Goal: Entertainment & Leisure: Consume media (video, audio)

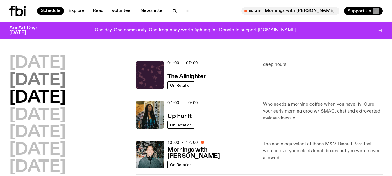
click at [26, 83] on h2 "[DATE]" at bounding box center [37, 81] width 56 height 16
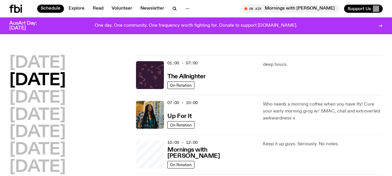
scroll to position [16, 0]
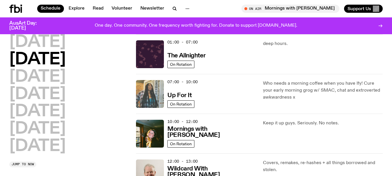
click at [149, 84] on img at bounding box center [150, 94] width 28 height 28
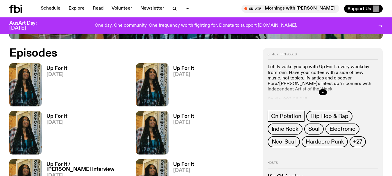
scroll to position [259, 0]
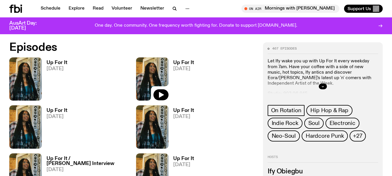
click at [150, 72] on img at bounding box center [152, 79] width 33 height 43
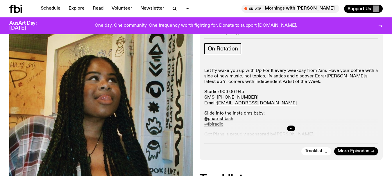
scroll to position [85, 0]
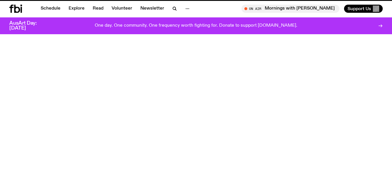
scroll to position [259, 0]
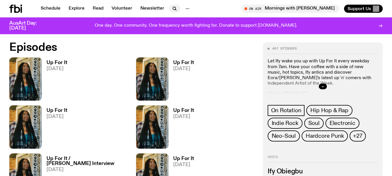
click at [173, 10] on icon "button" at bounding box center [174, 8] width 7 height 7
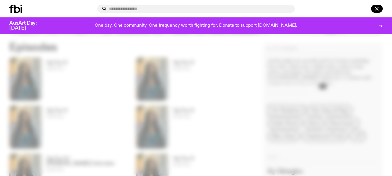
click at [146, 14] on div at bounding box center [196, 8] width 392 height 17
click at [144, 10] on input "text" at bounding box center [199, 8] width 181 height 5
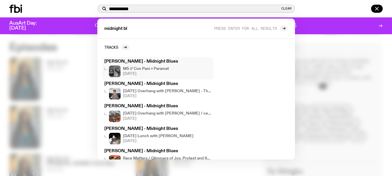
scroll to position [15, 0]
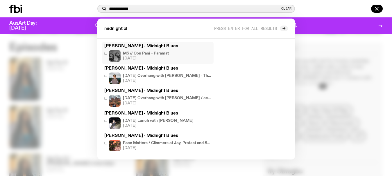
type input "**********"
click at [136, 53] on h4 "M5 // Con Pani + Paramat" at bounding box center [146, 54] width 46 height 4
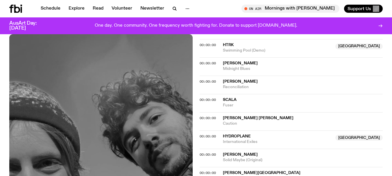
scroll to position [463, 0]
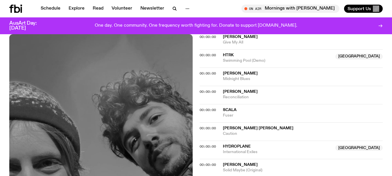
click at [228, 53] on span "HTRK" at bounding box center [228, 55] width 11 height 4
click at [196, 55] on div "Aired on [DATE] 6:30pm DJ Mix Romantic cover from Con Pani + Paramat : ) 'Lots …" at bounding box center [196, 16] width 392 height 735
click at [201, 55] on span "00:00:00" at bounding box center [208, 55] width 16 height 5
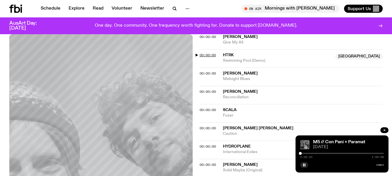
click at [201, 55] on span "00:00:00" at bounding box center [208, 55] width 16 height 5
click at [307, 165] on button "button" at bounding box center [304, 165] width 8 height 6
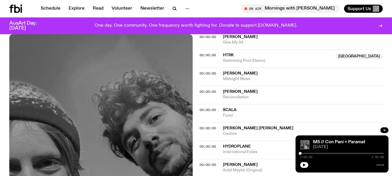
click at [0, 92] on div "Aired on [DATE] 6:30pm DJ Mix Romantic cover from Con Pani + Paramat : ) 'Lots …" at bounding box center [196, 16] width 392 height 735
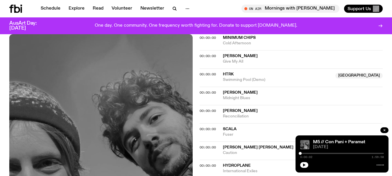
scroll to position [434, 0]
